Goal: Check status: Check status

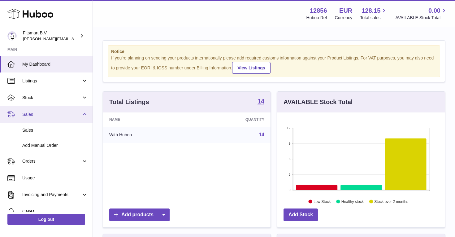
scroll to position [97, 167]
click at [47, 116] on span "Sales" at bounding box center [51, 114] width 59 height 6
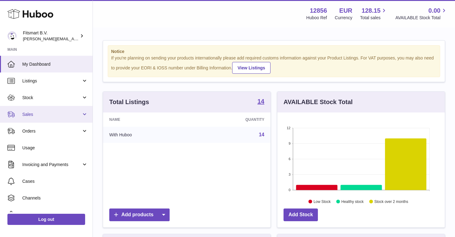
click at [46, 120] on link "Sales" at bounding box center [46, 114] width 92 height 17
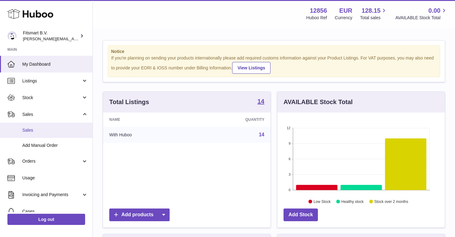
click at [43, 131] on span "Sales" at bounding box center [55, 130] width 66 height 6
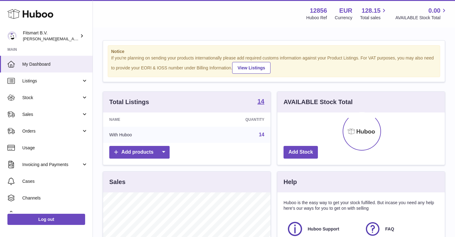
scroll to position [97, 167]
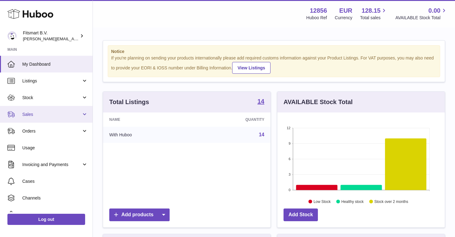
click at [41, 115] on span "Sales" at bounding box center [51, 114] width 59 height 6
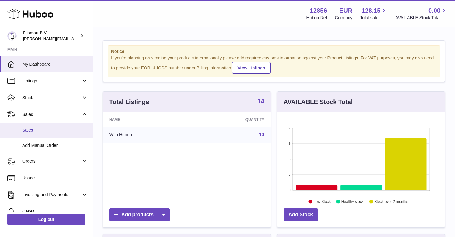
click at [41, 132] on span "Sales" at bounding box center [55, 130] width 66 height 6
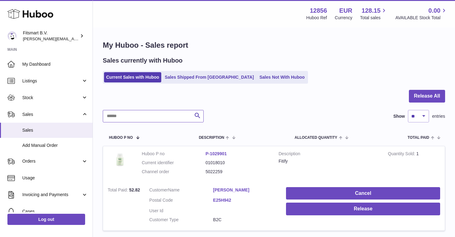
click at [168, 113] on input "text" at bounding box center [153, 116] width 101 height 12
click at [191, 75] on link "Sales Shipped From [GEOGRAPHIC_DATA]" at bounding box center [208, 77] width 93 height 10
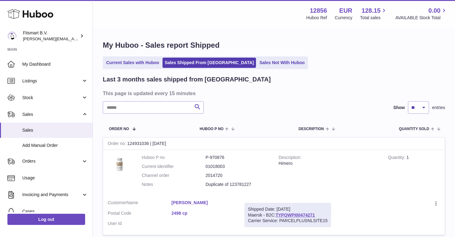
click at [165, 105] on input "text" at bounding box center [153, 107] width 101 height 12
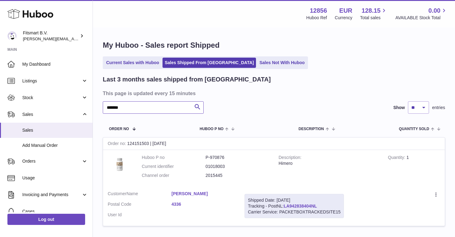
type input "*******"
click at [306, 205] on link "LA942838404NL" at bounding box center [299, 205] width 33 height 5
click at [196, 194] on link "Santosh Velguekar" at bounding box center [203, 194] width 64 height 6
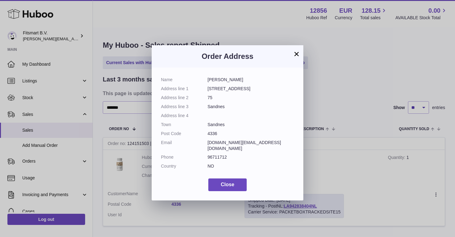
click at [295, 54] on button "×" at bounding box center [296, 53] width 7 height 7
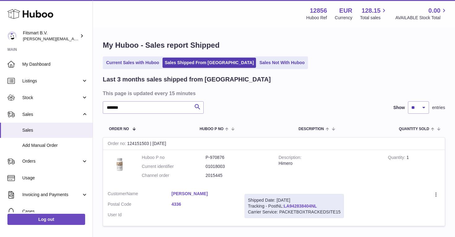
drag, startPoint x: 320, startPoint y: 204, endPoint x: 285, endPoint y: 205, distance: 35.3
click at [285, 205] on div "Shipped Date: 5th Sep 2025 Tracking - PostNL: LA942838404NL Carrier Service: PA…" at bounding box center [293, 206] width 99 height 24
copy div "LA942838404NL"
click at [441, 0] on div "Menu Huboo 12856 Huboo Ref EUR Currency 128.15 Total sales 0.00 AVAILABLE Stock…" at bounding box center [274, 13] width 362 height 27
